Goal: Task Accomplishment & Management: Manage account settings

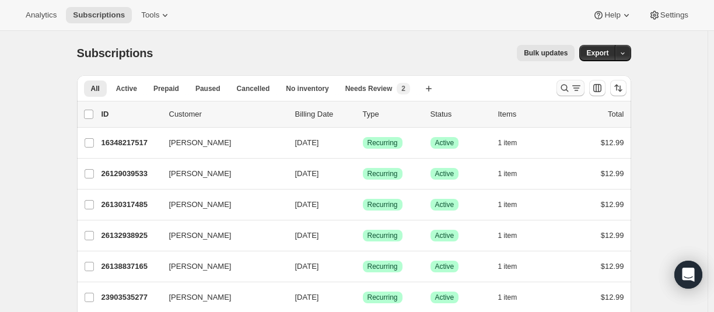
click at [567, 89] on icon "Search and filter results" at bounding box center [565, 88] width 12 height 12
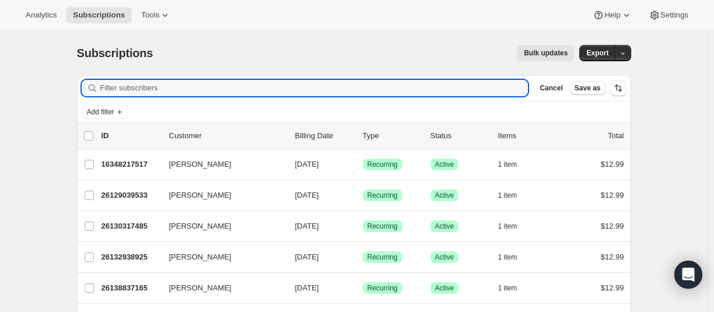
drag, startPoint x: 211, startPoint y: 93, endPoint x: 156, endPoint y: 0, distance: 107.7
click at [207, 90] on input "Filter subscribers" at bounding box center [314, 88] width 428 height 16
paste input "[EMAIL_ADDRESS][DOMAIN_NAME]"
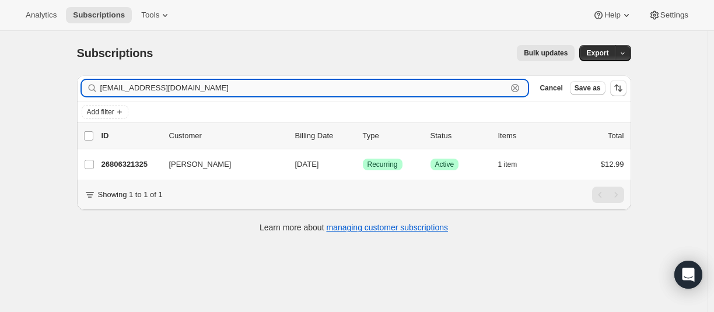
click at [206, 88] on input "[EMAIL_ADDRESS][DOMAIN_NAME]" at bounding box center [303, 88] width 407 height 16
drag, startPoint x: 197, startPoint y: 88, endPoint x: 85, endPoint y: 91, distance: 112.1
click at [85, 91] on div "[EMAIL_ADDRESS][DOMAIN_NAME] Clear" at bounding box center [305, 88] width 447 height 16
click at [179, 86] on input "[EMAIL_ADDRESS][DOMAIN_NAME]" at bounding box center [303, 88] width 407 height 16
click at [148, 86] on input "[EMAIL_ADDRESS][DOMAIN_NAME]" at bounding box center [303, 88] width 407 height 16
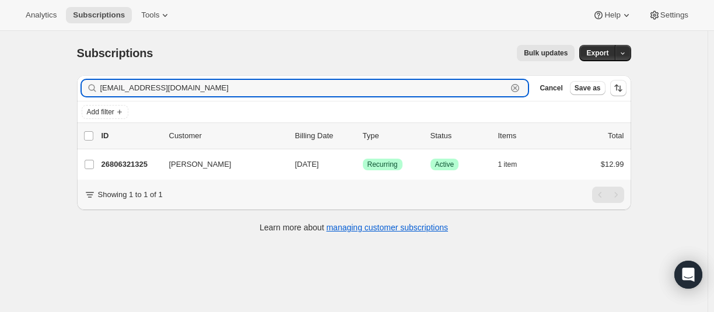
paste input "[EMAIL_ADDRESS]"
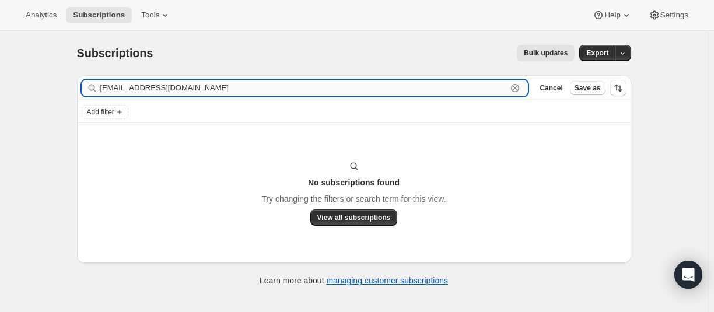
click at [135, 91] on input "[EMAIL_ADDRESS][DOMAIN_NAME]" at bounding box center [303, 88] width 407 height 16
paste input "kathyojjeh"
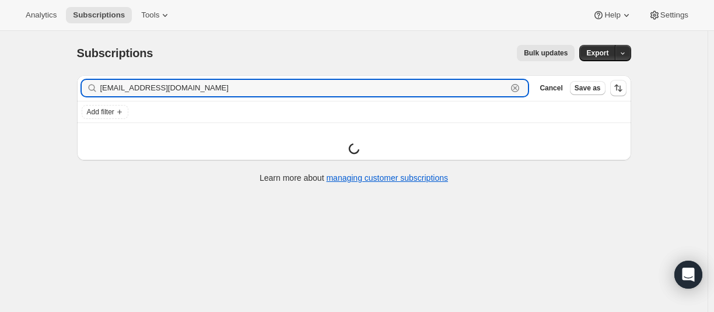
type input "[EMAIL_ADDRESS][DOMAIN_NAME]"
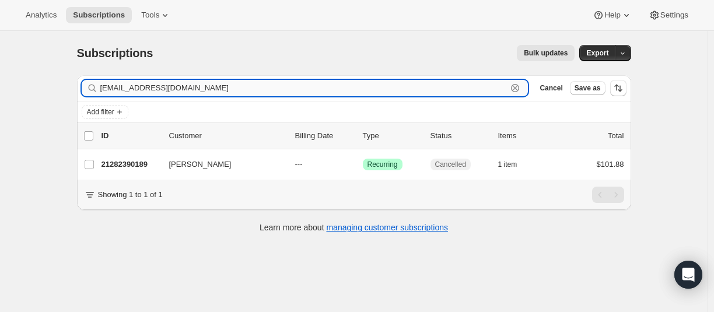
click at [155, 95] on input "[EMAIL_ADDRESS][DOMAIN_NAME]" at bounding box center [303, 88] width 407 height 16
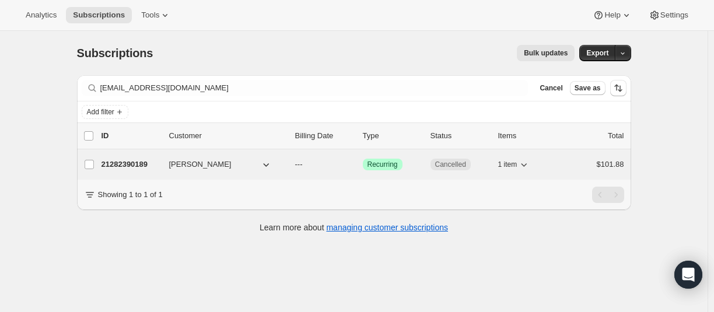
click at [144, 162] on p "21282390189" at bounding box center [131, 165] width 58 height 12
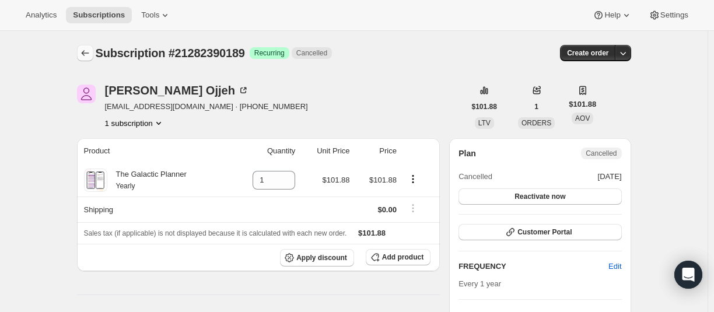
click at [86, 54] on icon "Subscriptions" at bounding box center [85, 53] width 12 height 12
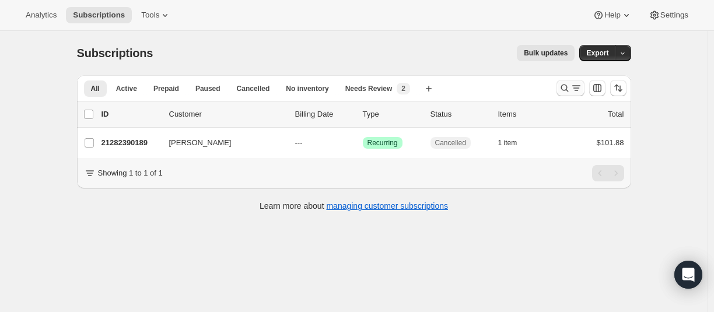
click at [570, 92] on icon "Search and filter results" at bounding box center [565, 88] width 12 height 12
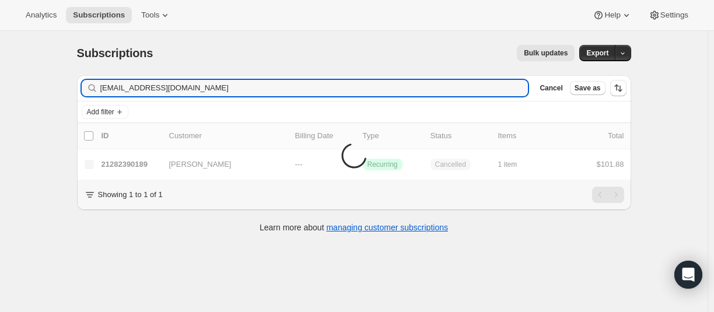
type input "[EMAIL_ADDRESS][DOMAIN_NAME]"
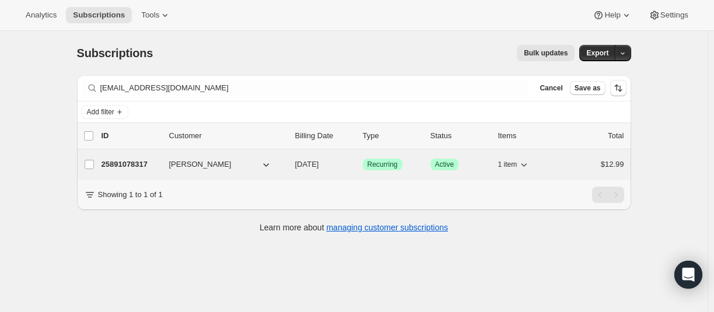
click at [126, 163] on p "25891078317" at bounding box center [131, 165] width 58 height 12
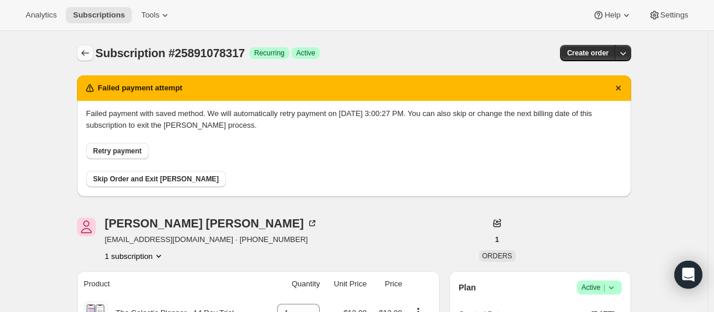
click at [83, 51] on icon "Subscriptions" at bounding box center [85, 53] width 12 height 12
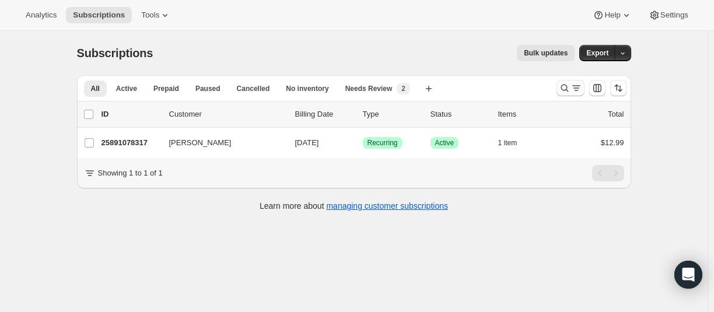
click at [564, 89] on icon "Search and filter results" at bounding box center [565, 88] width 12 height 12
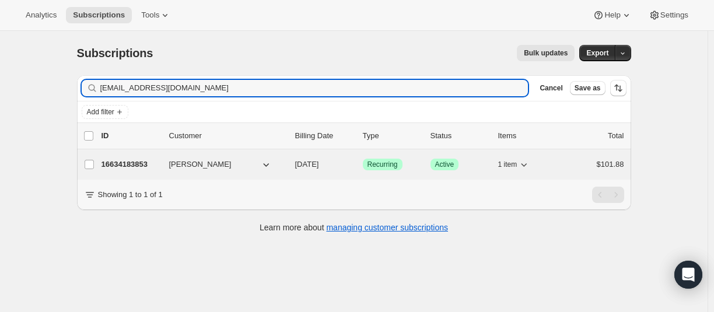
type input "[EMAIL_ADDRESS][DOMAIN_NAME]"
click at [148, 166] on p "16634183853" at bounding box center [131, 165] width 58 height 12
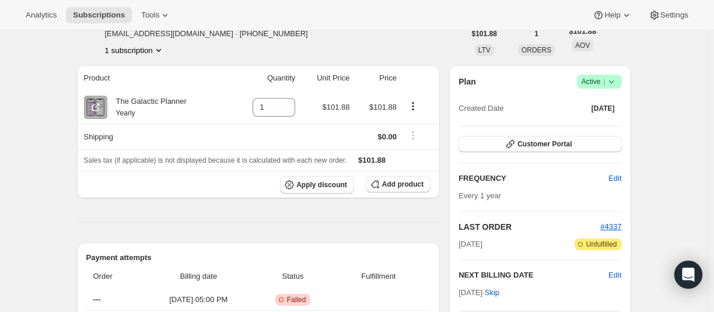
scroll to position [191, 0]
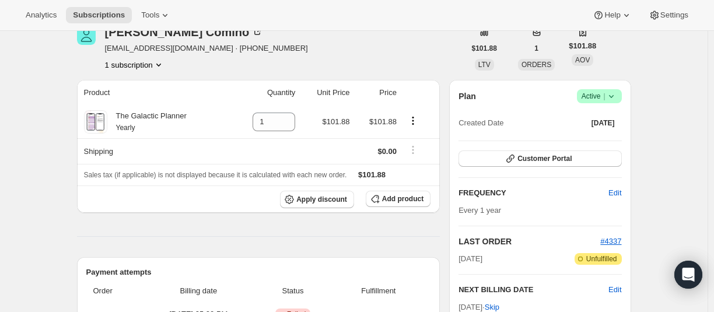
click at [615, 99] on icon at bounding box center [612, 96] width 12 height 12
click at [596, 134] on span "Cancel subscription" at bounding box center [598, 140] width 66 height 12
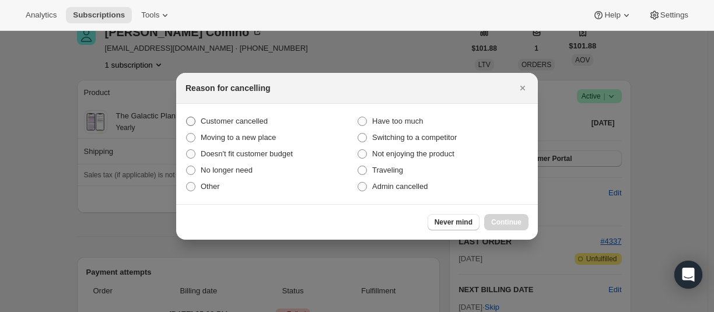
click at [226, 122] on span "Customer cancelled" at bounding box center [234, 121] width 67 height 9
click at [187, 117] on input "Customer cancelled" at bounding box center [186, 117] width 1 height 1
radio input "true"
click at [502, 218] on span "Continue" at bounding box center [506, 222] width 30 height 9
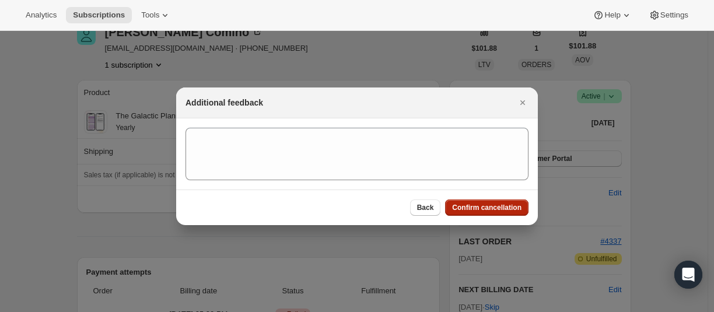
click at [496, 207] on span "Confirm cancellation" at bounding box center [486, 207] width 69 height 9
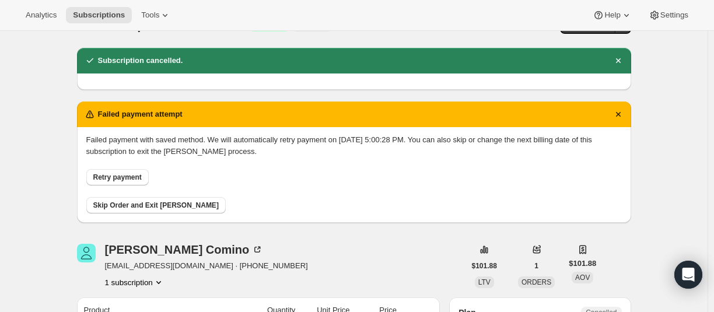
scroll to position [0, 0]
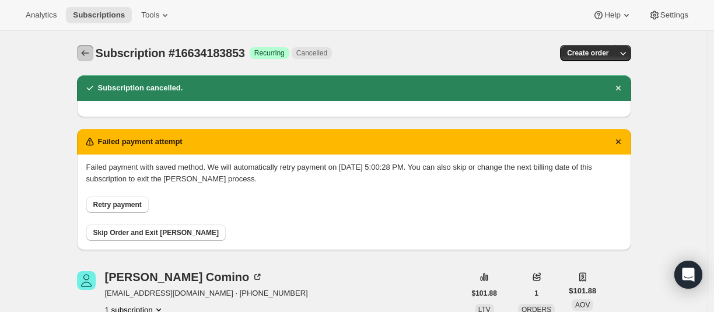
click at [79, 57] on button "Subscriptions" at bounding box center [85, 53] width 16 height 16
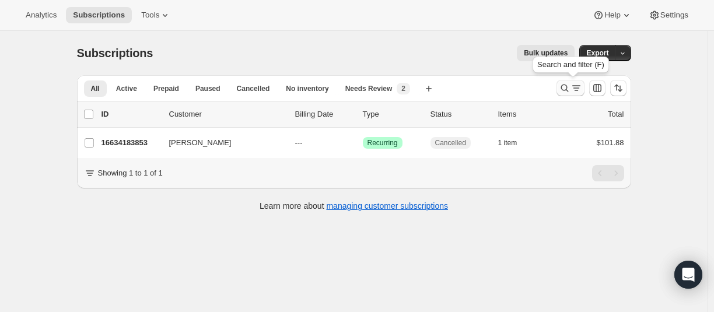
click at [568, 92] on icon "Search and filter results" at bounding box center [565, 88] width 12 height 12
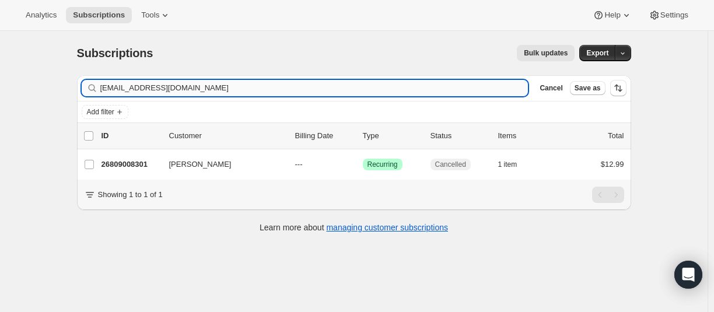
click at [151, 94] on input "[EMAIL_ADDRESS][DOMAIN_NAME]" at bounding box center [314, 88] width 428 height 16
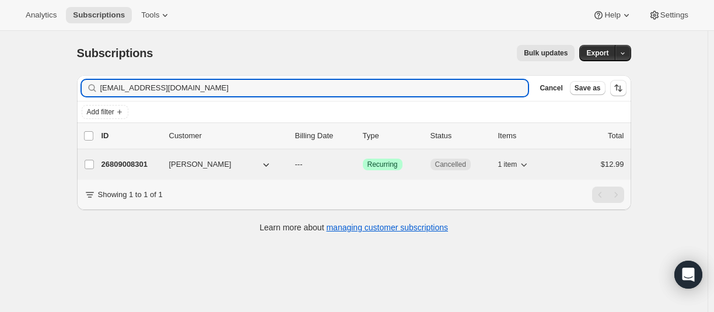
type input "[EMAIL_ADDRESS][DOMAIN_NAME]"
click at [131, 160] on p "26809008301" at bounding box center [131, 165] width 58 height 12
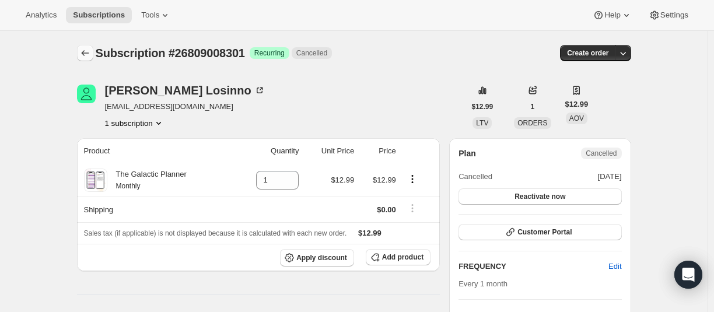
click at [82, 58] on icon "Subscriptions" at bounding box center [85, 53] width 12 height 12
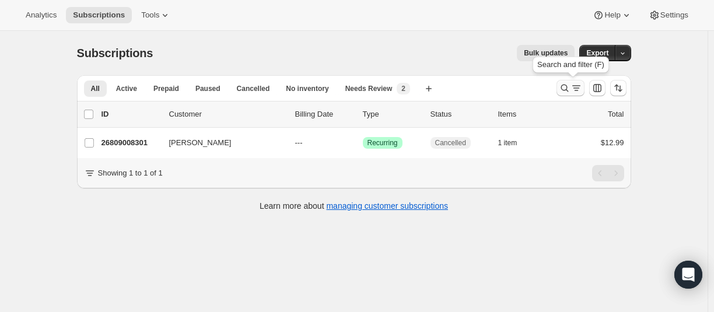
click at [565, 90] on icon "Search and filter results" at bounding box center [565, 89] width 8 height 8
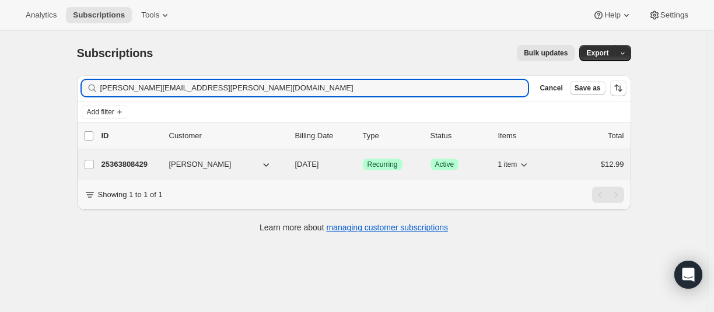
type input "[PERSON_NAME][EMAIL_ADDRESS][PERSON_NAME][DOMAIN_NAME]"
click at [124, 160] on p "25363808429" at bounding box center [131, 165] width 58 height 12
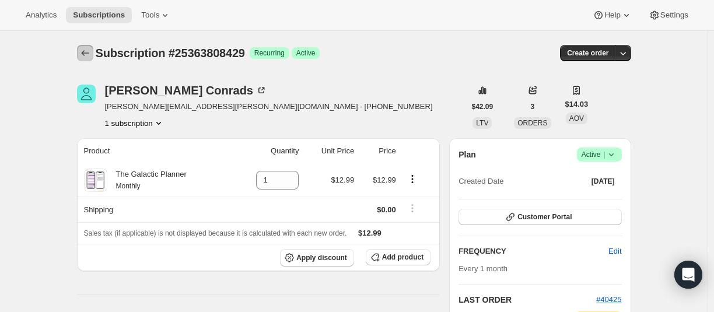
click at [84, 58] on icon "Subscriptions" at bounding box center [85, 53] width 12 height 12
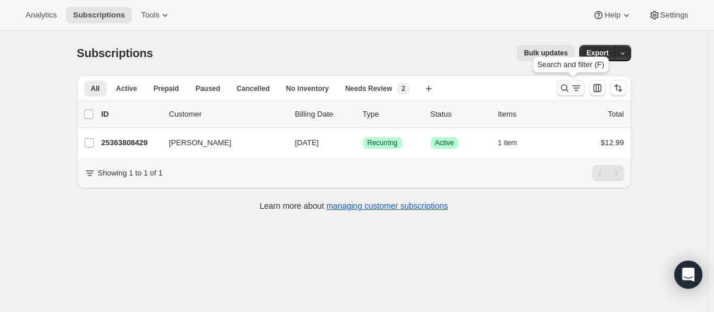
click at [565, 89] on icon "Search and filter results" at bounding box center [565, 88] width 12 height 12
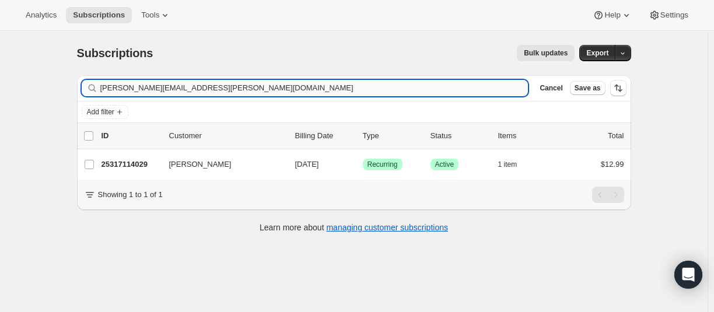
click at [163, 89] on input "[PERSON_NAME][EMAIL_ADDRESS][PERSON_NAME][DOMAIN_NAME]" at bounding box center [314, 88] width 428 height 16
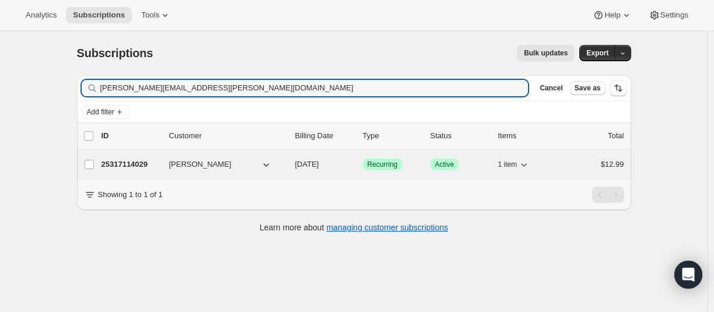
type input "[PERSON_NAME][EMAIL_ADDRESS][PERSON_NAME][DOMAIN_NAME]"
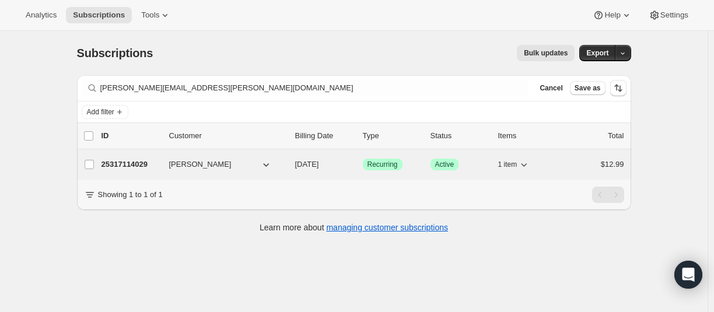
click at [137, 163] on p "25317114029" at bounding box center [131, 165] width 58 height 12
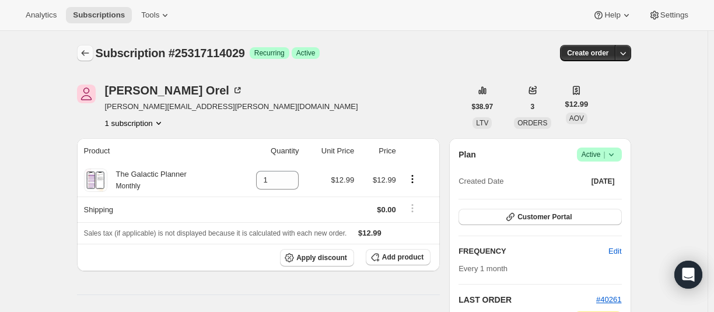
click at [86, 53] on icon "Subscriptions" at bounding box center [85, 53] width 12 height 12
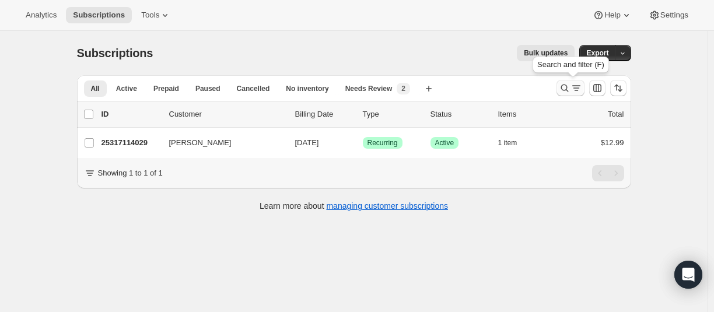
click at [565, 90] on icon "Search and filter results" at bounding box center [565, 89] width 8 height 8
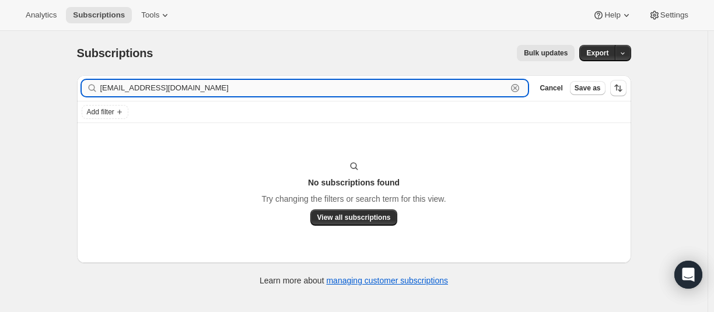
click at [158, 83] on input "[EMAIL_ADDRESS][DOMAIN_NAME]" at bounding box center [303, 88] width 407 height 16
paste input "26803011757"
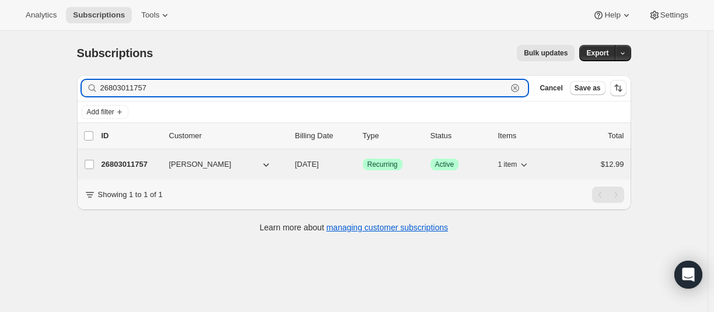
type input "26803011757"
click at [125, 165] on p "26803011757" at bounding box center [131, 165] width 58 height 12
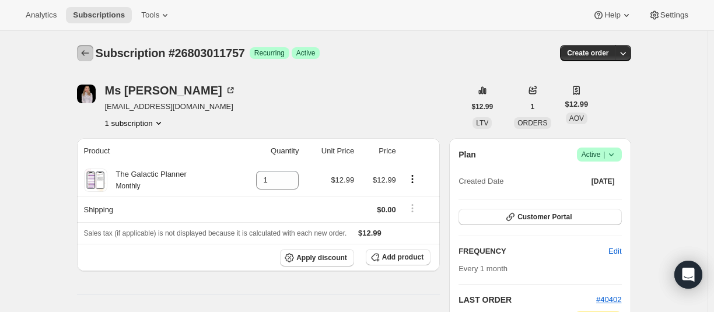
click at [83, 58] on icon "Subscriptions" at bounding box center [85, 53] width 12 height 12
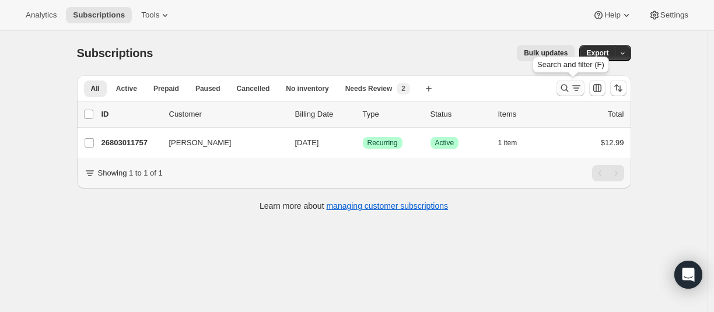
click at [563, 86] on icon "Search and filter results" at bounding box center [565, 88] width 12 height 12
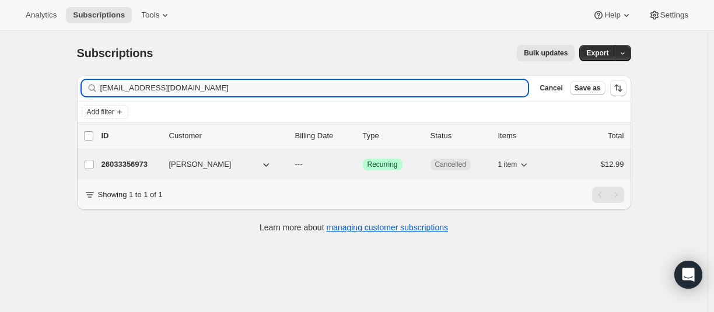
type input "[EMAIL_ADDRESS][DOMAIN_NAME]"
click at [129, 167] on p "26033356973" at bounding box center [131, 165] width 58 height 12
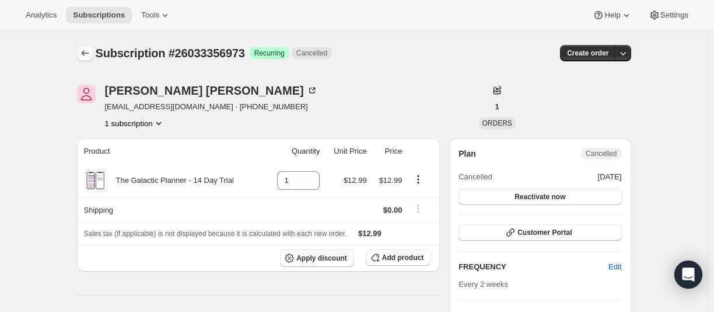
click at [88, 53] on icon "Subscriptions" at bounding box center [85, 53] width 12 height 12
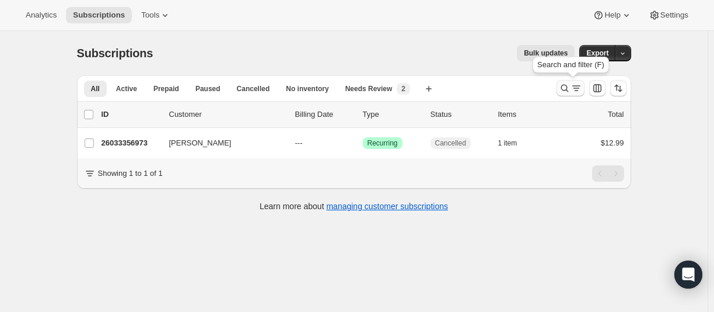
click at [564, 88] on icon "Search and filter results" at bounding box center [565, 89] width 8 height 8
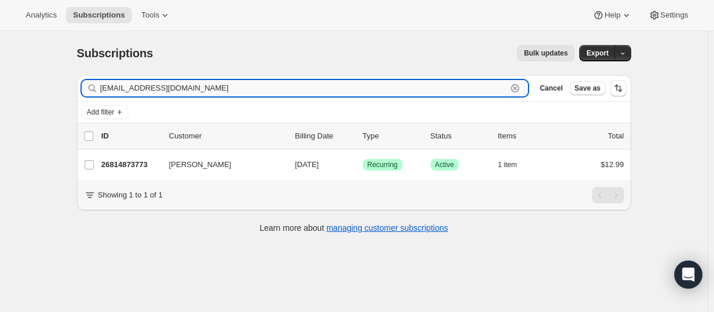
click at [160, 93] on input "[EMAIL_ADDRESS][DOMAIN_NAME]" at bounding box center [303, 88] width 407 height 16
paste input "[EMAIL_ADDRESS]"
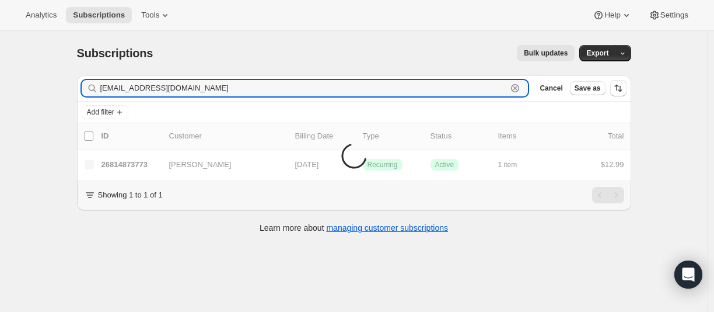
type input "[EMAIL_ADDRESS][DOMAIN_NAME]"
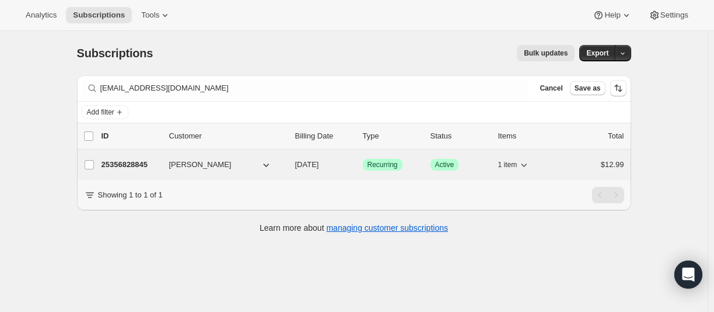
click at [129, 163] on p "25356828845" at bounding box center [131, 165] width 58 height 12
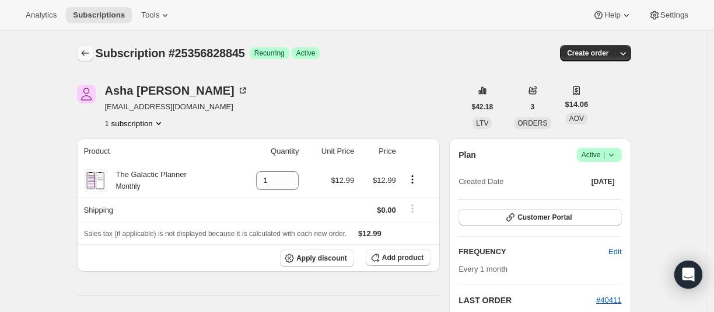
click at [93, 52] on button "Subscriptions" at bounding box center [85, 53] width 16 height 16
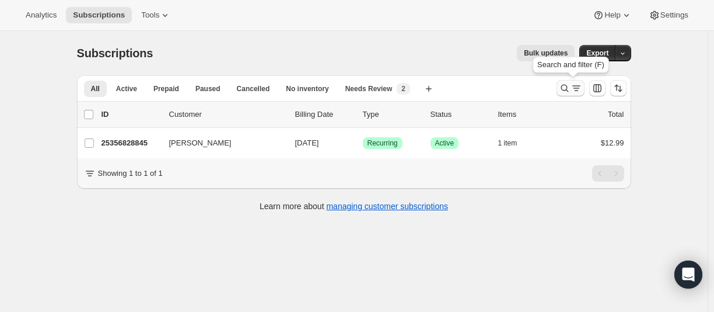
click at [561, 82] on button "Search and filter results" at bounding box center [571, 88] width 28 height 16
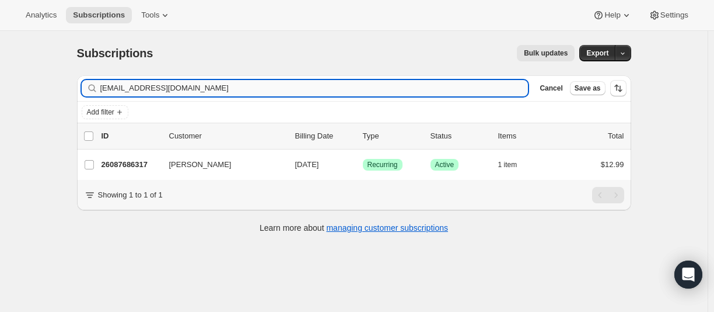
click at [160, 86] on input "[EMAIL_ADDRESS][DOMAIN_NAME]" at bounding box center [314, 88] width 428 height 16
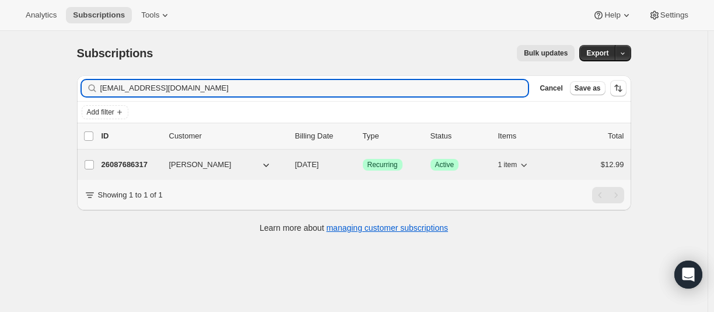
type input "[EMAIL_ADDRESS][DOMAIN_NAME]"
click at [140, 162] on p "26087686317" at bounding box center [131, 165] width 58 height 12
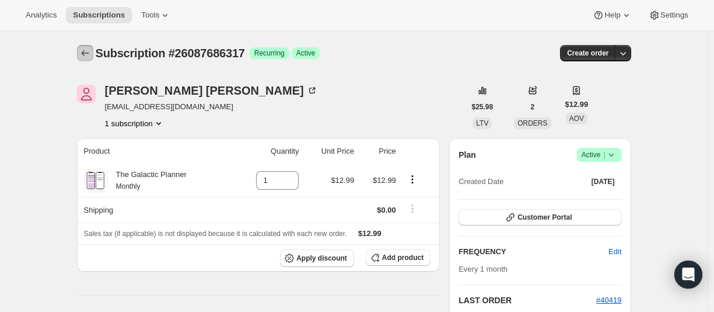
click at [85, 57] on icon "Subscriptions" at bounding box center [85, 53] width 12 height 12
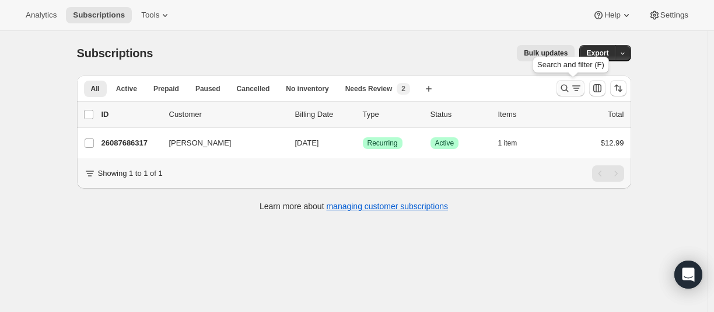
click at [568, 90] on icon "Search and filter results" at bounding box center [565, 88] width 12 height 12
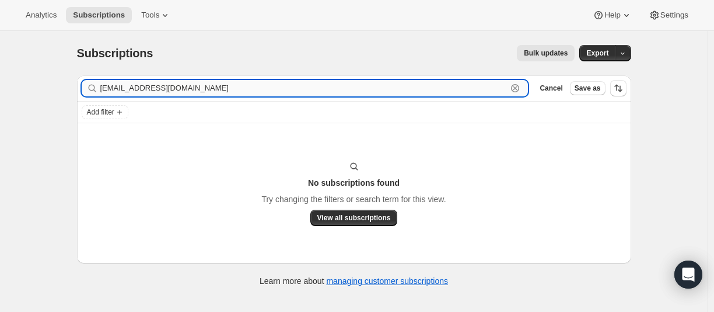
click at [174, 89] on input "[EMAIL_ADDRESS][DOMAIN_NAME]" at bounding box center [303, 88] width 407 height 16
paste input "hot"
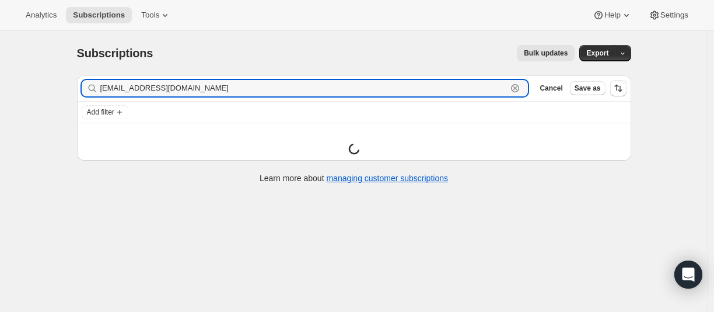
type input "[EMAIL_ADDRESS][DOMAIN_NAME]"
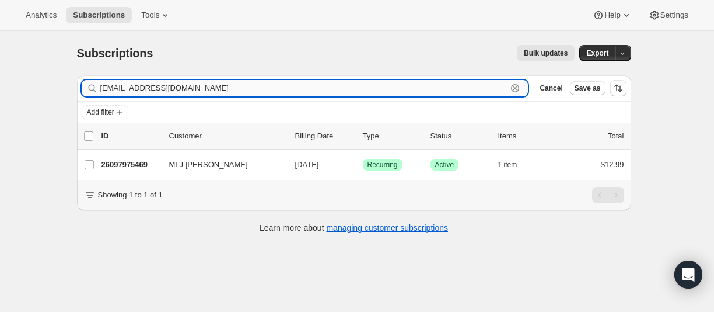
click at [199, 92] on input "[EMAIL_ADDRESS][DOMAIN_NAME]" at bounding box center [303, 88] width 407 height 16
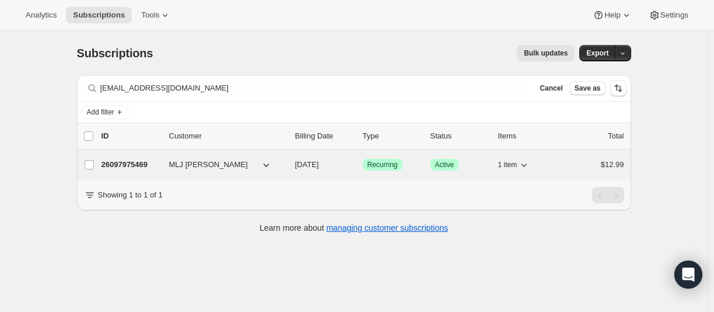
click at [132, 160] on p "26097975469" at bounding box center [131, 165] width 58 height 12
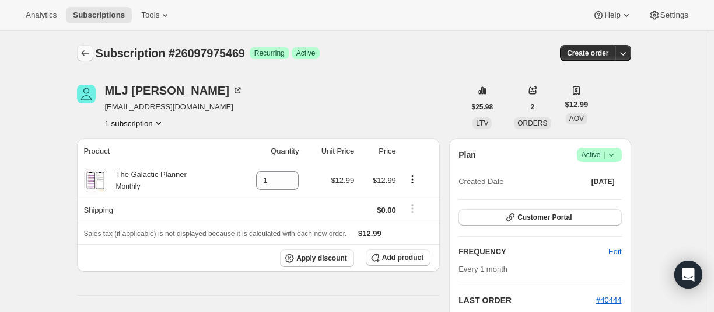
click at [93, 61] on button "Subscriptions" at bounding box center [85, 53] width 16 height 16
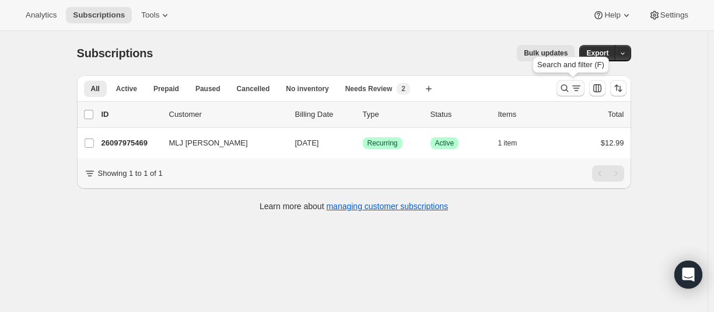
click at [568, 88] on icon "Search and filter results" at bounding box center [565, 88] width 12 height 12
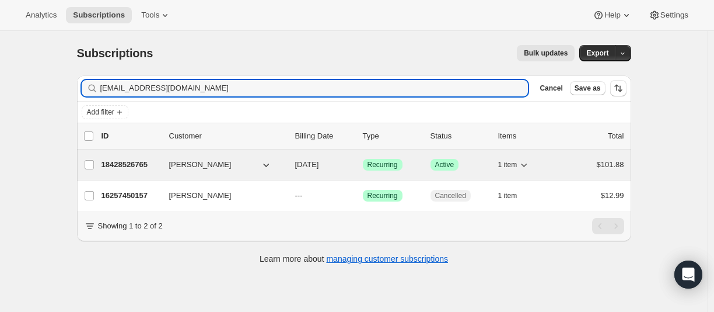
type input "[EMAIL_ADDRESS][DOMAIN_NAME]"
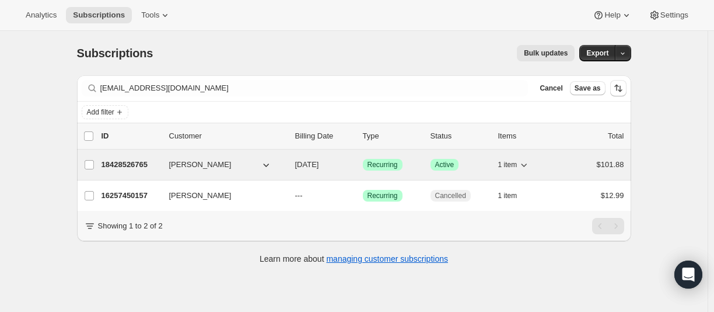
click at [139, 163] on p "18428526765" at bounding box center [131, 165] width 58 height 12
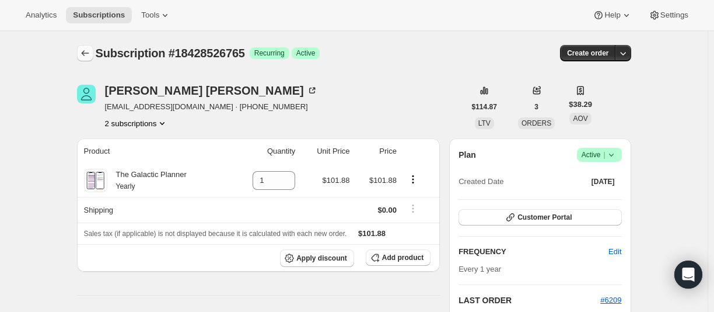
click at [88, 58] on icon "Subscriptions" at bounding box center [85, 53] width 12 height 12
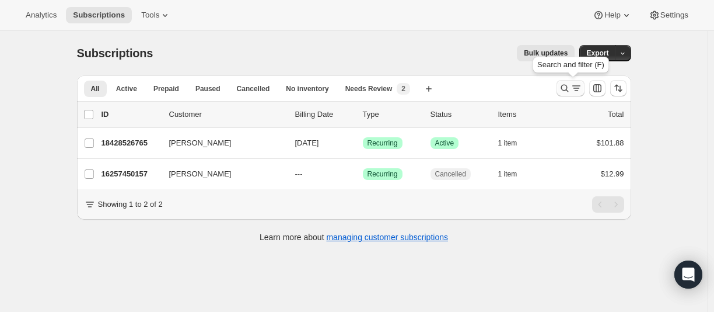
click at [565, 89] on icon "Search and filter results" at bounding box center [565, 88] width 12 height 12
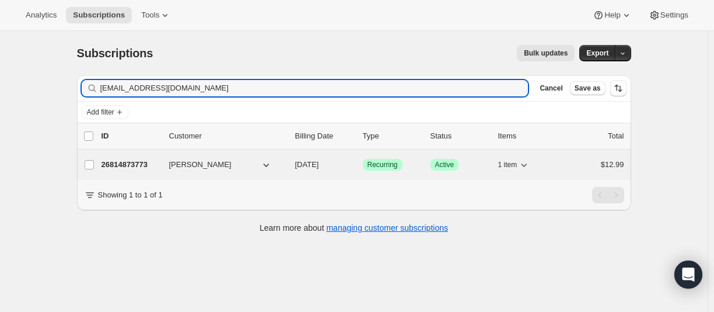
type input "[EMAIL_ADDRESS][DOMAIN_NAME]"
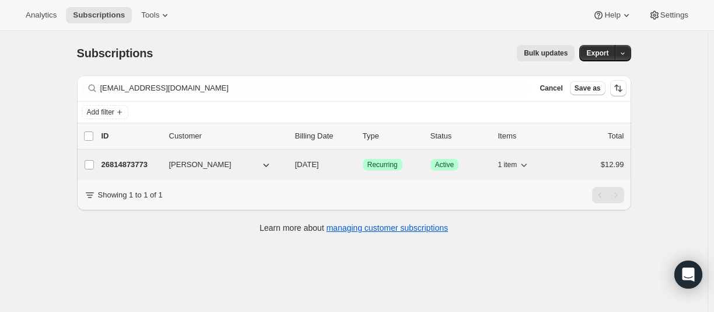
click at [123, 164] on p "26814873773" at bounding box center [131, 165] width 58 height 12
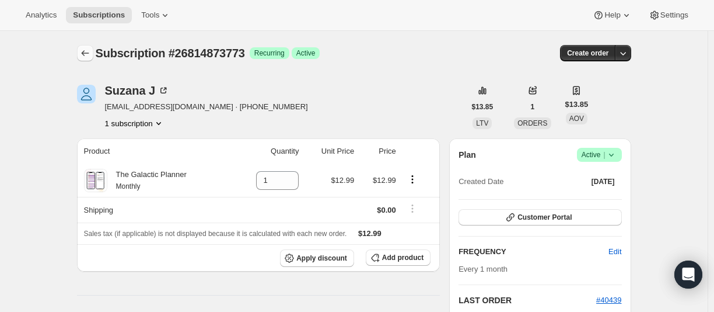
click at [88, 52] on icon "Subscriptions" at bounding box center [85, 53] width 12 height 12
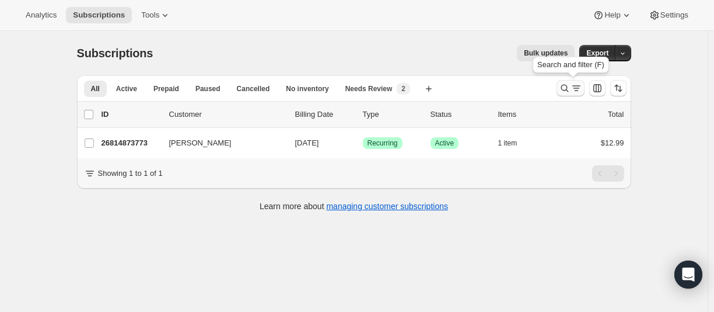
click at [568, 88] on icon "Search and filter results" at bounding box center [565, 88] width 12 height 12
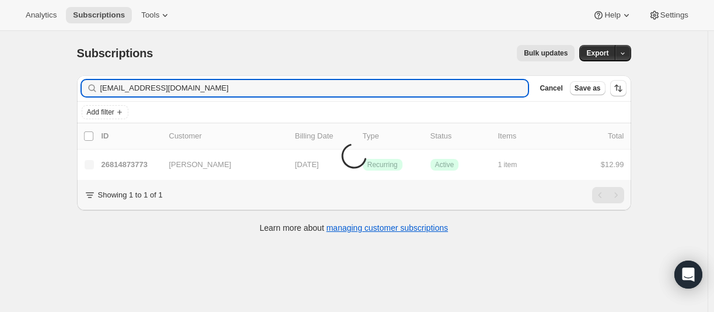
type input "[EMAIL_ADDRESS][DOMAIN_NAME]"
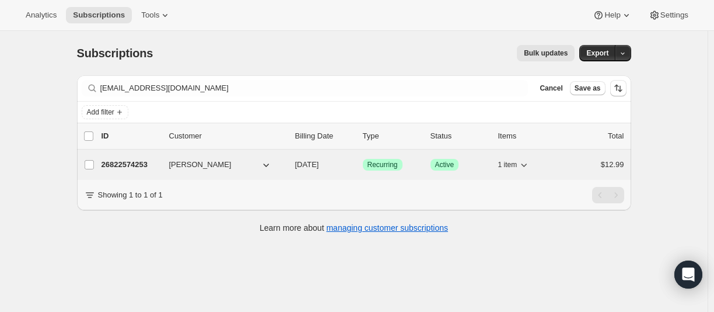
click at [133, 165] on p "26822574253" at bounding box center [131, 165] width 58 height 12
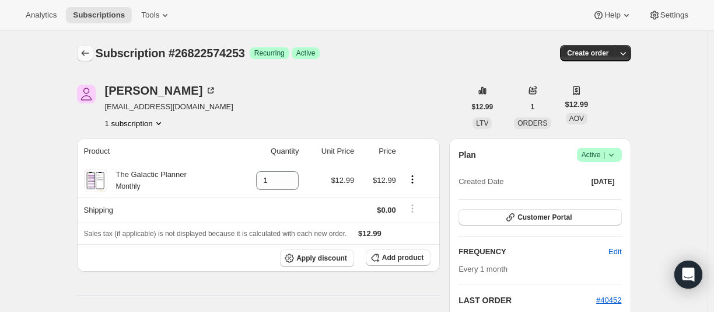
click at [91, 54] on icon "Subscriptions" at bounding box center [85, 53] width 12 height 12
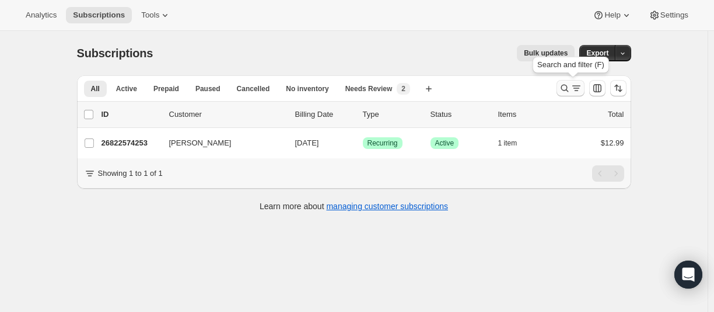
click at [568, 91] on icon "Search and filter results" at bounding box center [565, 89] width 8 height 8
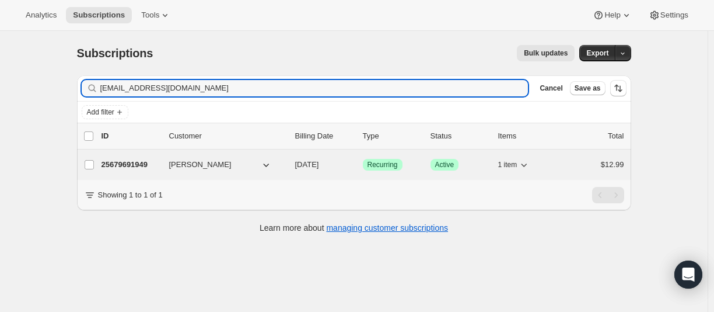
type input "[EMAIL_ADDRESS][DOMAIN_NAME]"
click at [144, 166] on p "25679691949" at bounding box center [131, 165] width 58 height 12
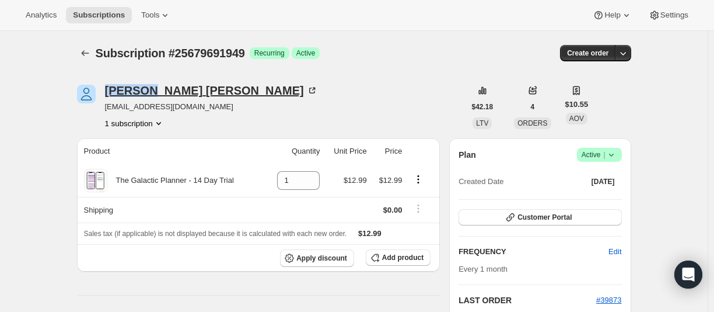
drag, startPoint x: 103, startPoint y: 92, endPoint x: 153, endPoint y: 88, distance: 49.8
click at [153, 88] on div "[PERSON_NAME] [EMAIL_ADDRESS][DOMAIN_NAME] 1 subscription" at bounding box center [271, 107] width 388 height 44
copy div "[PERSON_NAME]"
click at [88, 55] on icon "Subscriptions" at bounding box center [85, 53] width 12 height 12
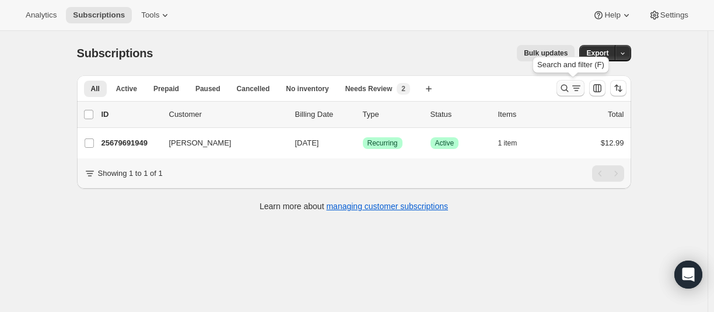
click at [562, 91] on icon "Search and filter results" at bounding box center [565, 88] width 12 height 12
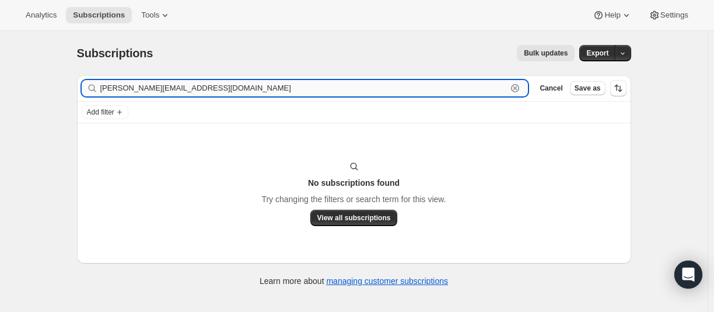
click at [176, 85] on input "[PERSON_NAME][EMAIL_ADDRESS][DOMAIN_NAME]" at bounding box center [303, 88] width 407 height 16
paste input "[EMAIL_ADDRESS]"
click at [116, 89] on input "[EMAIL_ADDRESS][DOMAIN_NAME]" at bounding box center [303, 88] width 407 height 16
drag, startPoint x: 147, startPoint y: 83, endPoint x: 135, endPoint y: 74, distance: 15.8
click at [146, 83] on input "[EMAIL_ADDRESS][DOMAIN_NAME]" at bounding box center [303, 88] width 407 height 16
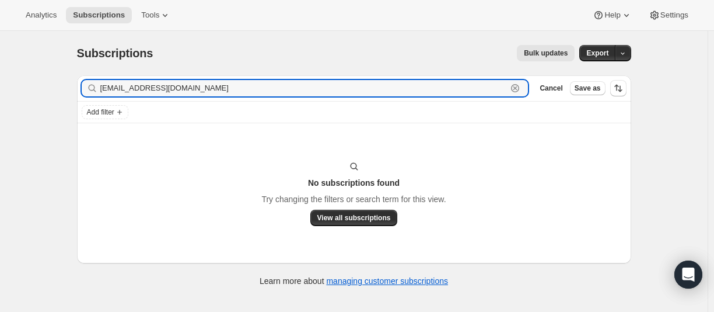
paste input "o"
click at [194, 95] on input "[EMAIL_ADDRESS][DOMAIN_NAME]" at bounding box center [303, 88] width 407 height 16
paste input "[PERSON_NAME]"
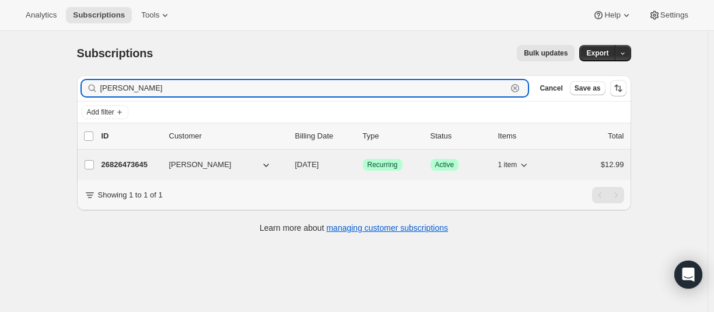
type input "[PERSON_NAME]"
click at [125, 165] on p "26826473645" at bounding box center [131, 165] width 58 height 12
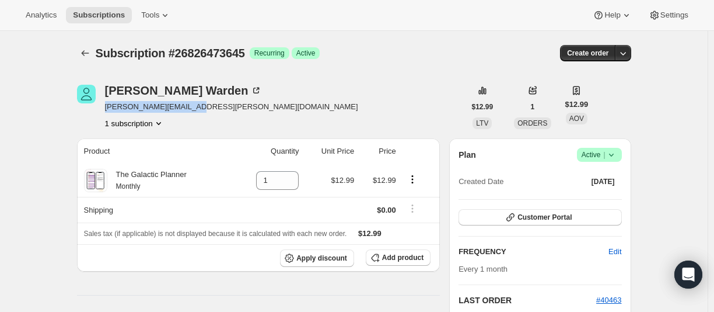
drag, startPoint x: 205, startPoint y: 109, endPoint x: 1, endPoint y: 121, distance: 205.1
click at [107, 104] on div "[PERSON_NAME] [PERSON_NAME][EMAIL_ADDRESS][PERSON_NAME][DOMAIN_NAME] 1 subscrip…" at bounding box center [271, 107] width 388 height 44
copy span "[PERSON_NAME][EMAIL_ADDRESS][PERSON_NAME][DOMAIN_NAME]"
click at [90, 54] on icon "Subscriptions" at bounding box center [85, 53] width 12 height 12
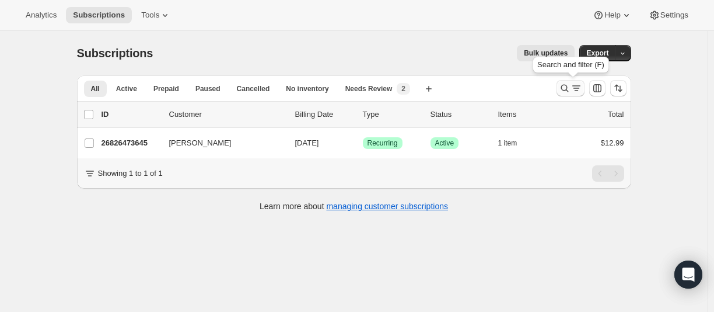
click at [569, 88] on icon "Search and filter results" at bounding box center [565, 88] width 12 height 12
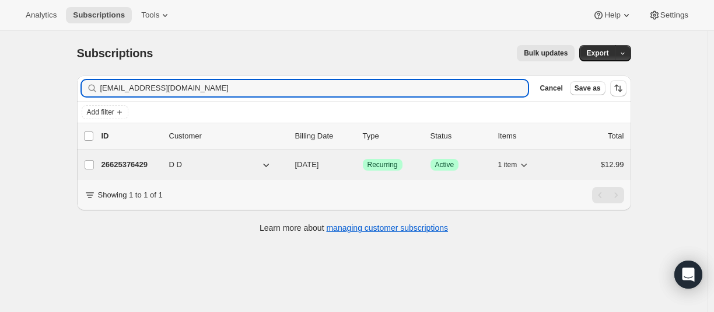
type input "[EMAIL_ADDRESS][DOMAIN_NAME]"
click at [118, 162] on p "26625376429" at bounding box center [131, 165] width 58 height 12
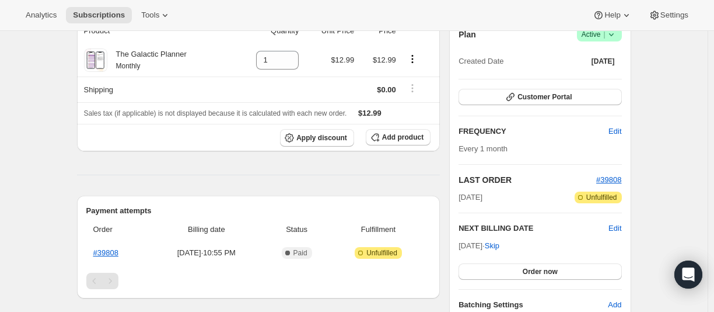
scroll to position [117, 0]
